Goal: Task Accomplishment & Management: Manage account settings

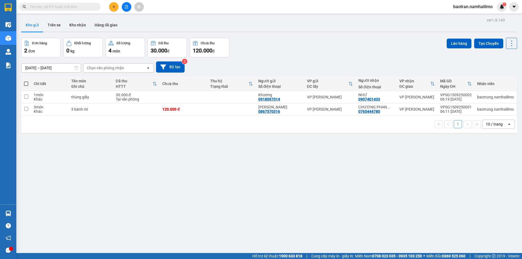
click at [26, 84] on span at bounding box center [26, 84] width 4 height 4
click at [26, 81] on input "checkbox" at bounding box center [26, 81] width 0 height 0
checkbox input "true"
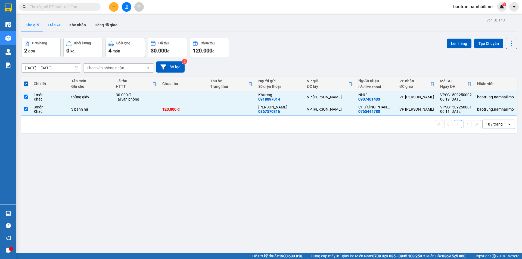
click at [51, 25] on button "Trên xe" at bounding box center [54, 25] width 22 height 13
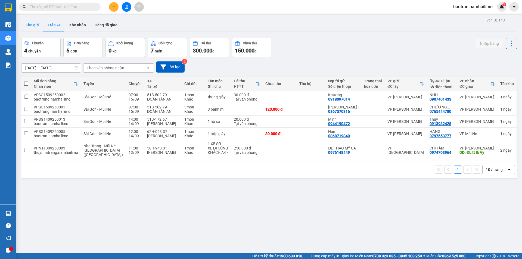
click at [36, 25] on button "Kho gửi" at bounding box center [32, 25] width 22 height 13
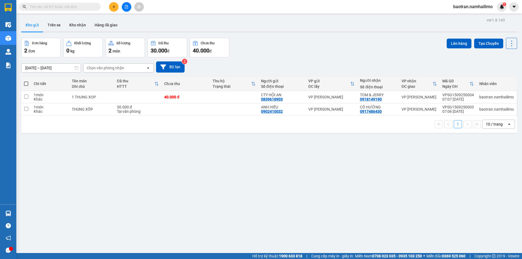
click at [87, 4] on span at bounding box center [60, 7] width 82 height 8
click at [88, 6] on input "text" at bounding box center [62, 7] width 64 height 6
